Goal: Navigation & Orientation: Find specific page/section

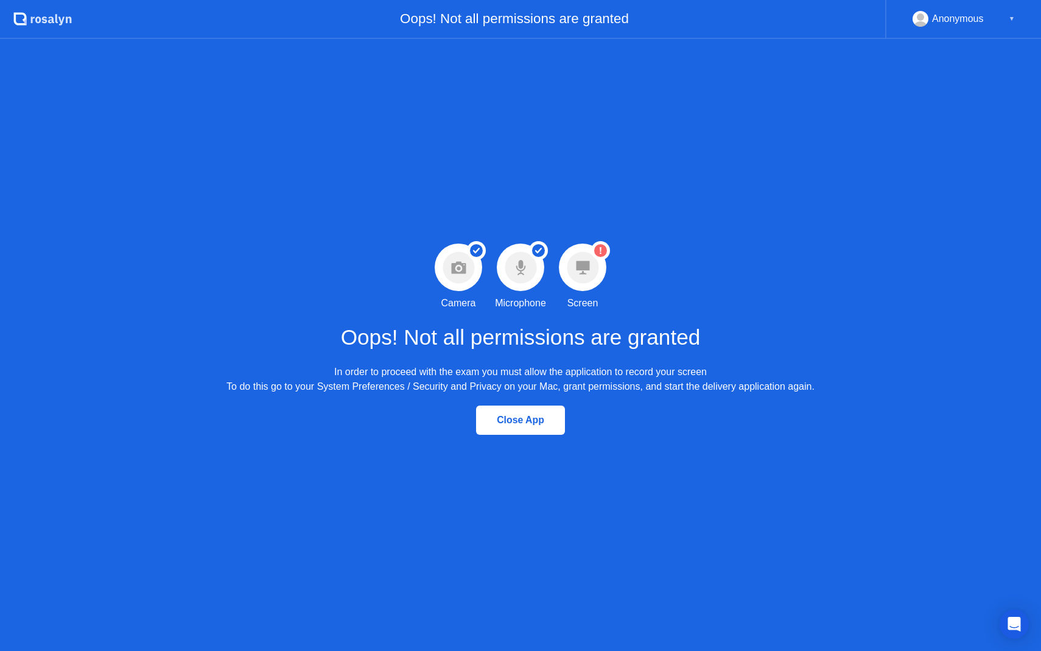
click at [606, 253] on circle at bounding box center [600, 250] width 19 height 19
click at [36, 25] on icon ".st0{fill:#f0f8ff;} .st1{fill:#d4e3ff;} .st2{fill:#b4c2ff;} background" at bounding box center [42, 18] width 58 height 19
click at [969, 20] on div "Anonymous" at bounding box center [958, 19] width 52 height 16
click at [1010, 15] on div "▼" at bounding box center [1012, 19] width 6 height 16
click at [1012, 18] on div "▼" at bounding box center [1012, 19] width 6 height 16
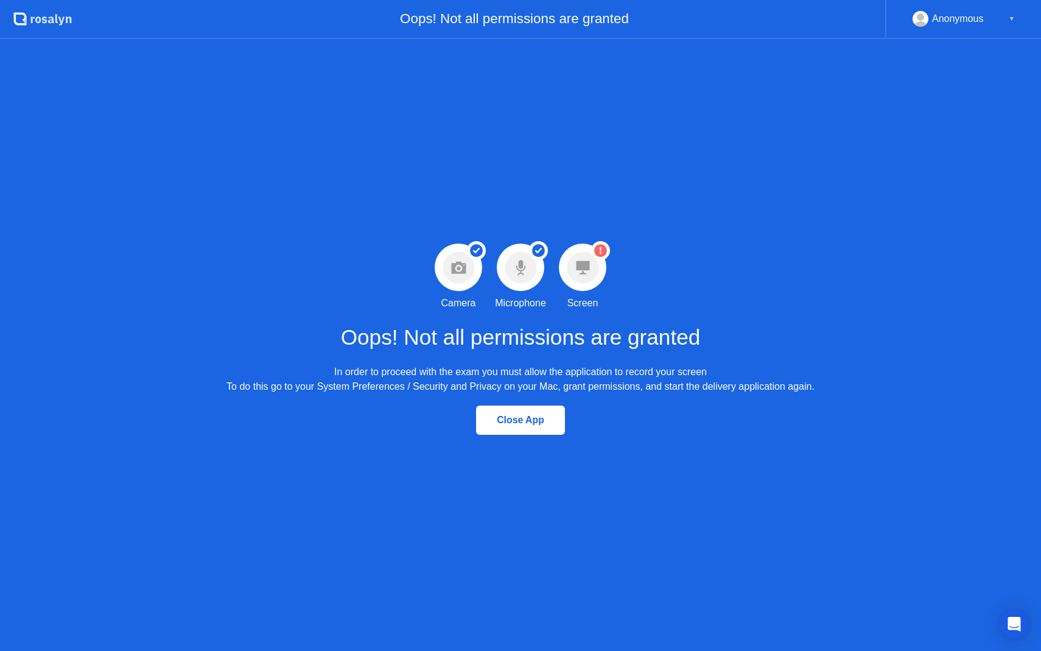
click at [1010, 581] on div "Success Camera permission granted Camera Success Microphone permission granted …" at bounding box center [520, 345] width 1041 height 612
click at [1011, 621] on icon "Open Intercom Messenger" at bounding box center [1014, 624] width 14 height 16
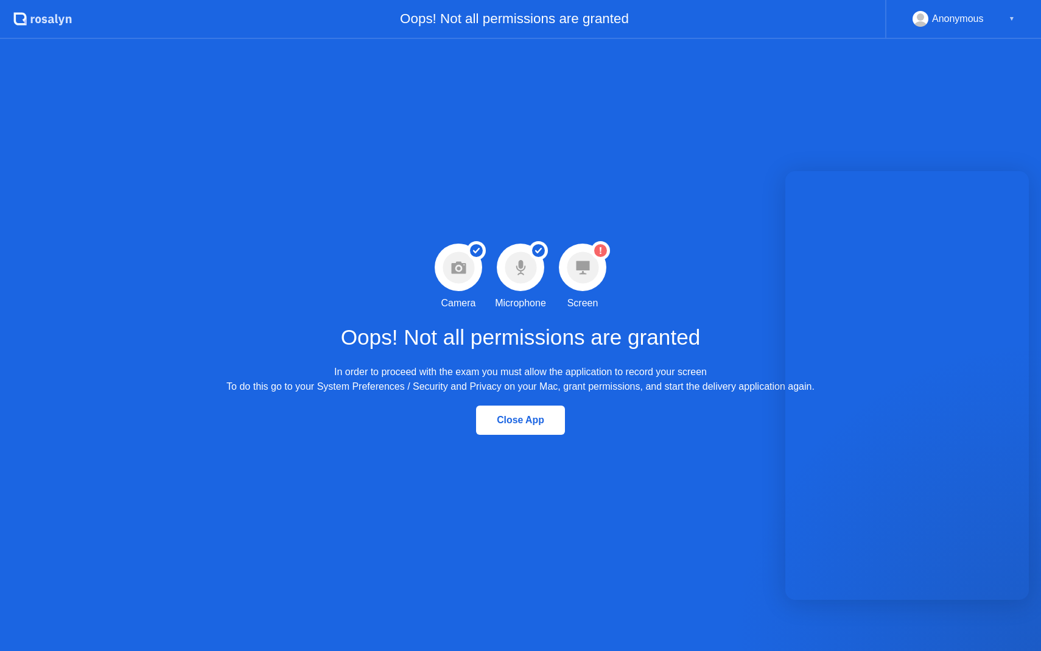
click at [666, 425] on div "Close App" at bounding box center [520, 420] width 1041 height 52
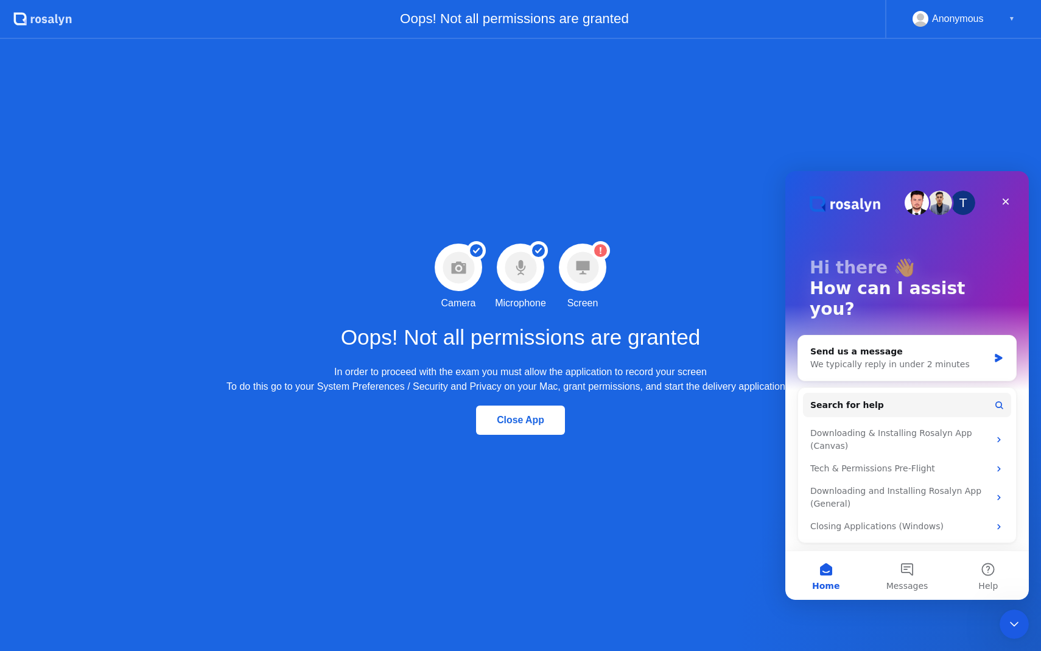
click at [990, 146] on div "Success Camera permission granted Camera Success Microphone permission granted …" at bounding box center [520, 345] width 1041 height 612
click at [1006, 195] on div "Close" at bounding box center [1006, 202] width 22 height 22
